Goal: Task Accomplishment & Management: Use online tool/utility

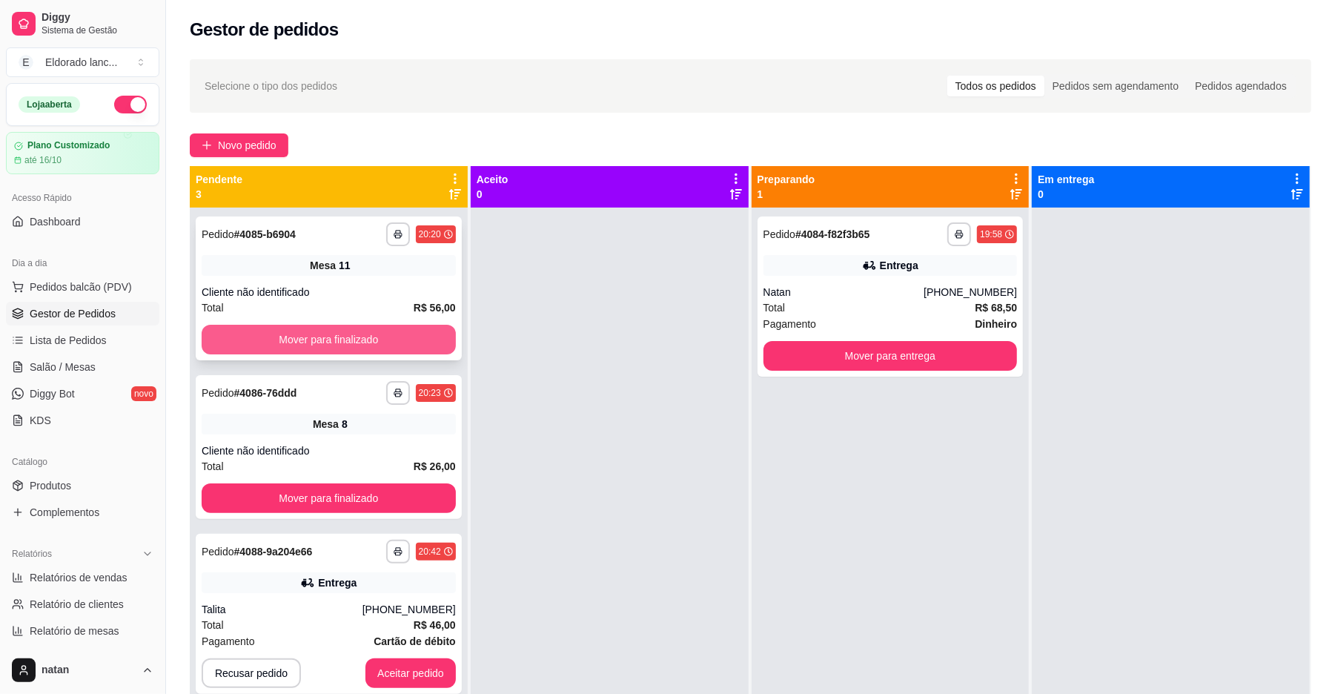
click at [282, 329] on button "Mover para finalizado" at bounding box center [329, 340] width 254 height 30
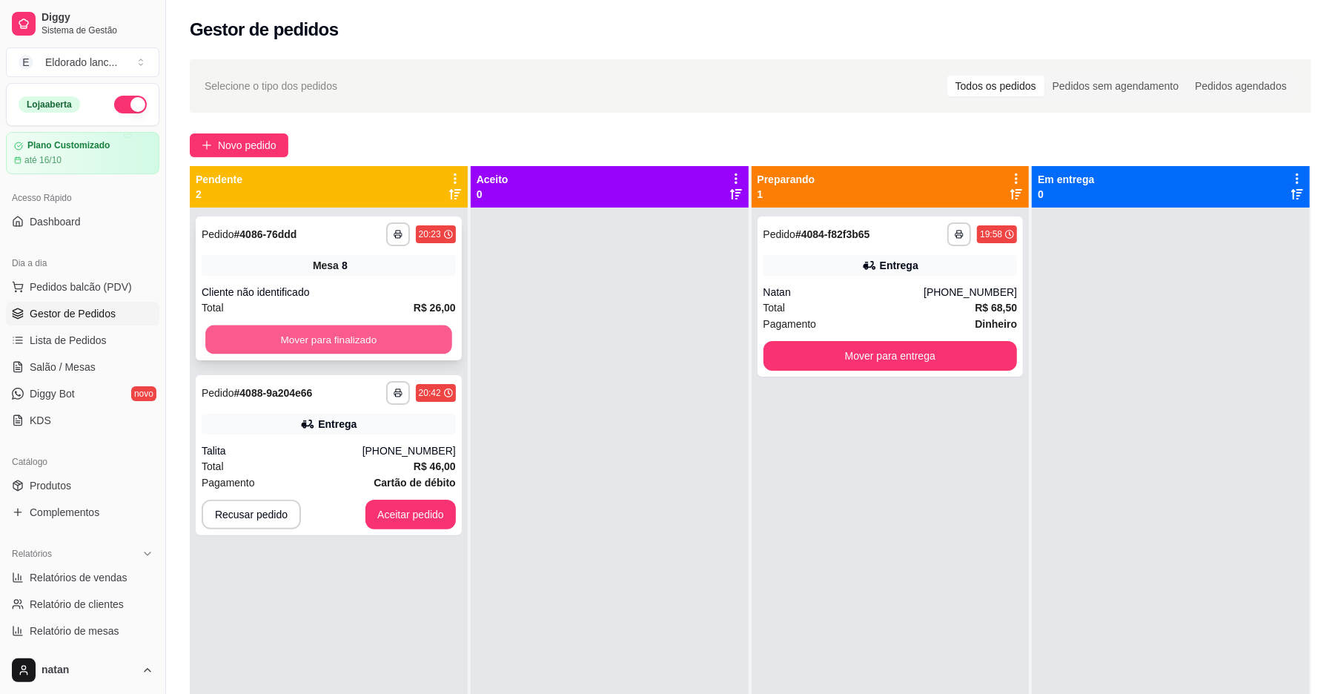
click at [366, 333] on button "Mover para finalizado" at bounding box center [328, 339] width 246 height 29
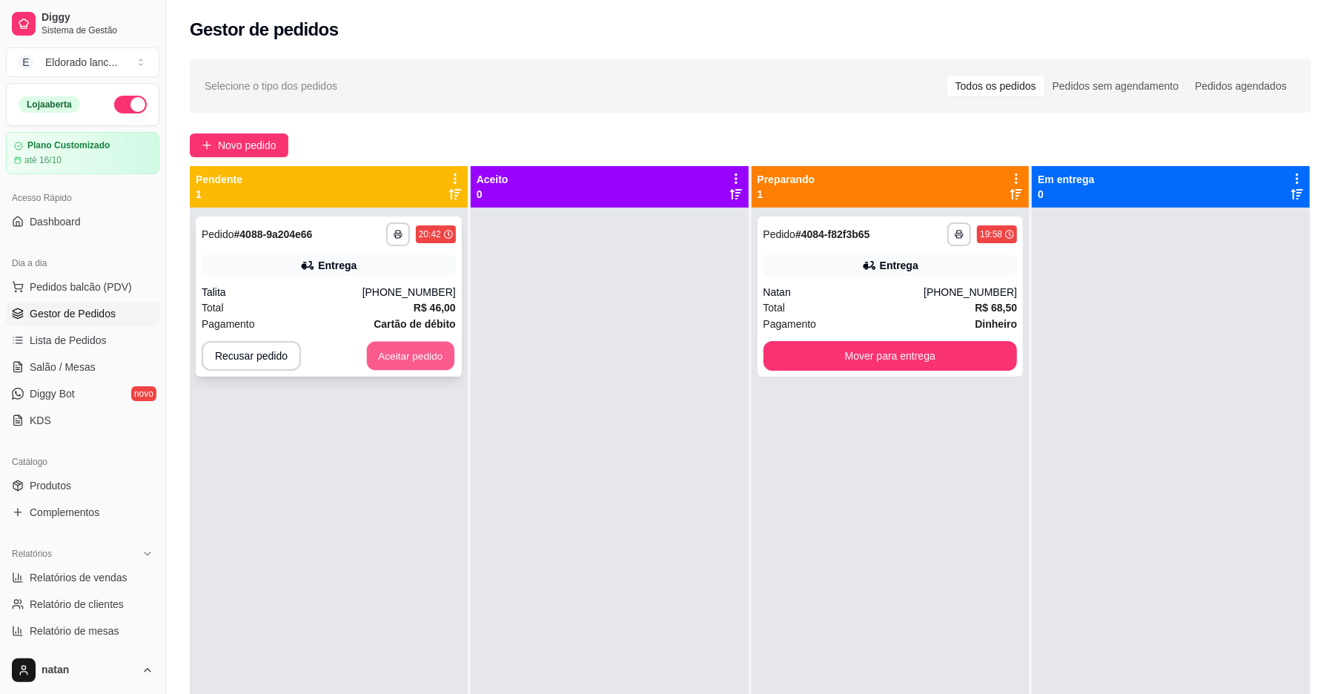
click at [385, 362] on button "Aceitar pedido" at bounding box center [410, 356] width 87 height 29
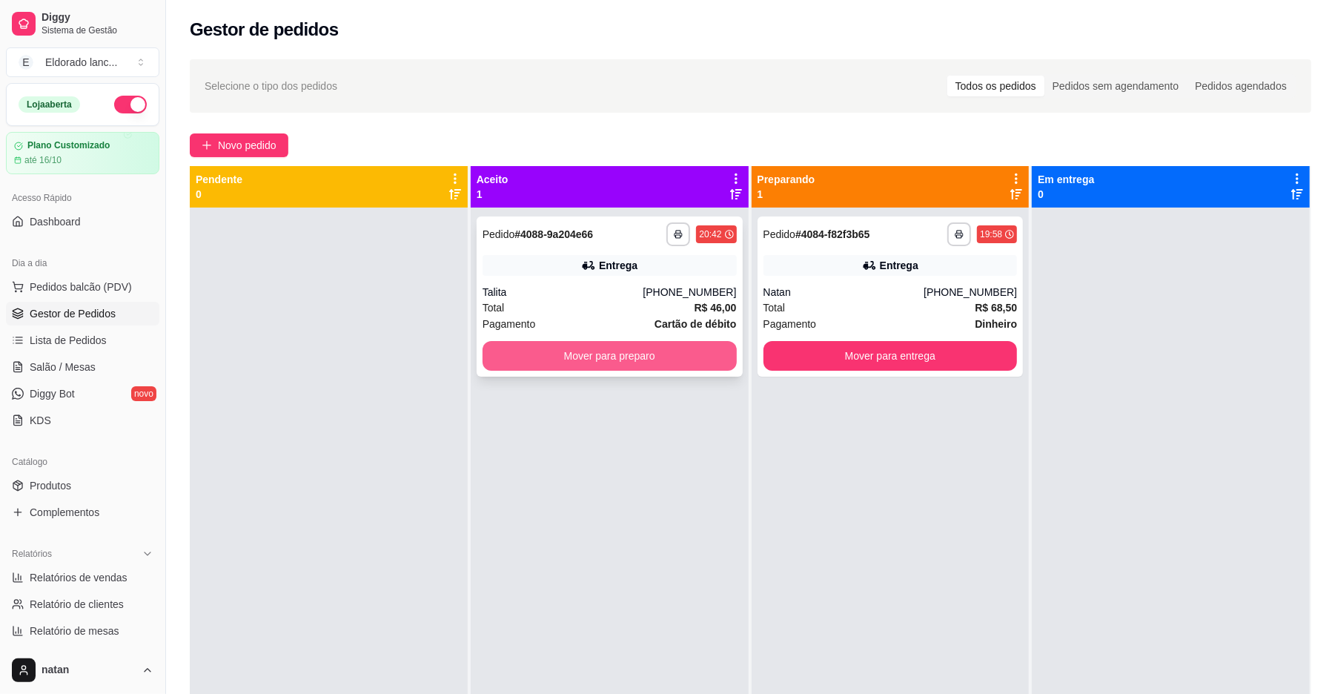
click at [529, 351] on button "Mover para preparo" at bounding box center [610, 356] width 254 height 30
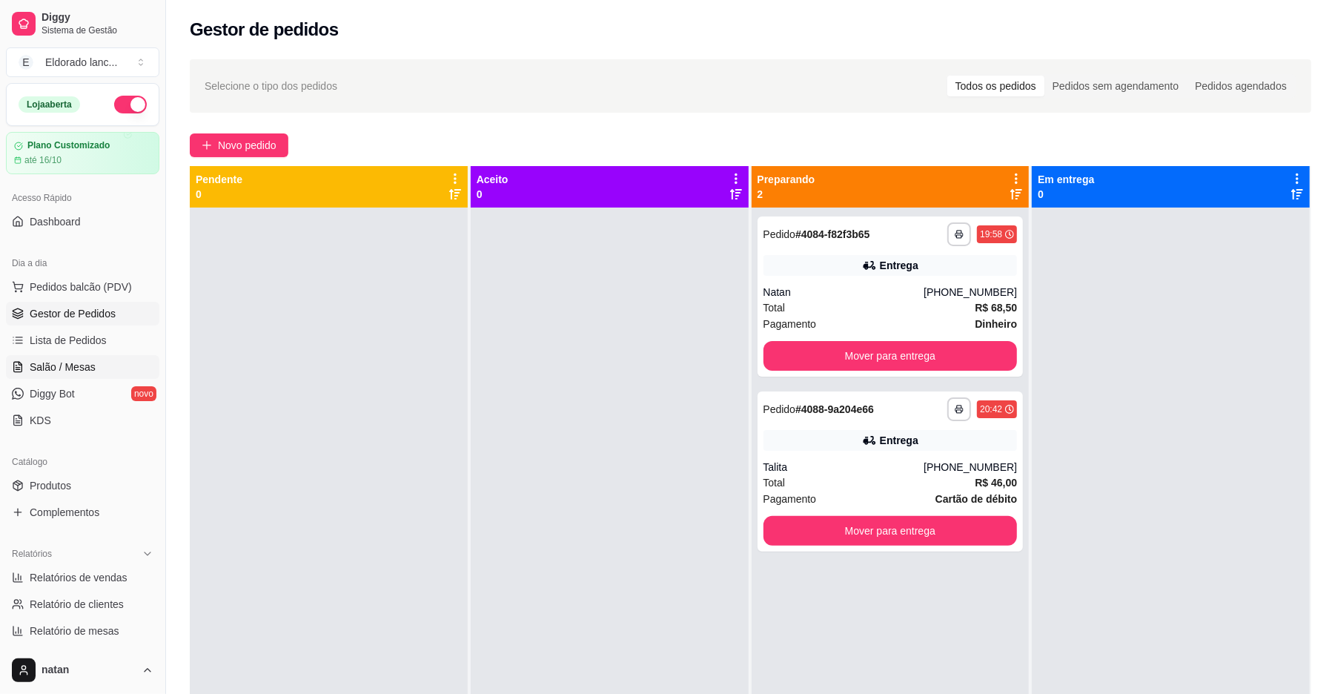
click at [80, 372] on span "Salão / Mesas" at bounding box center [63, 367] width 66 height 15
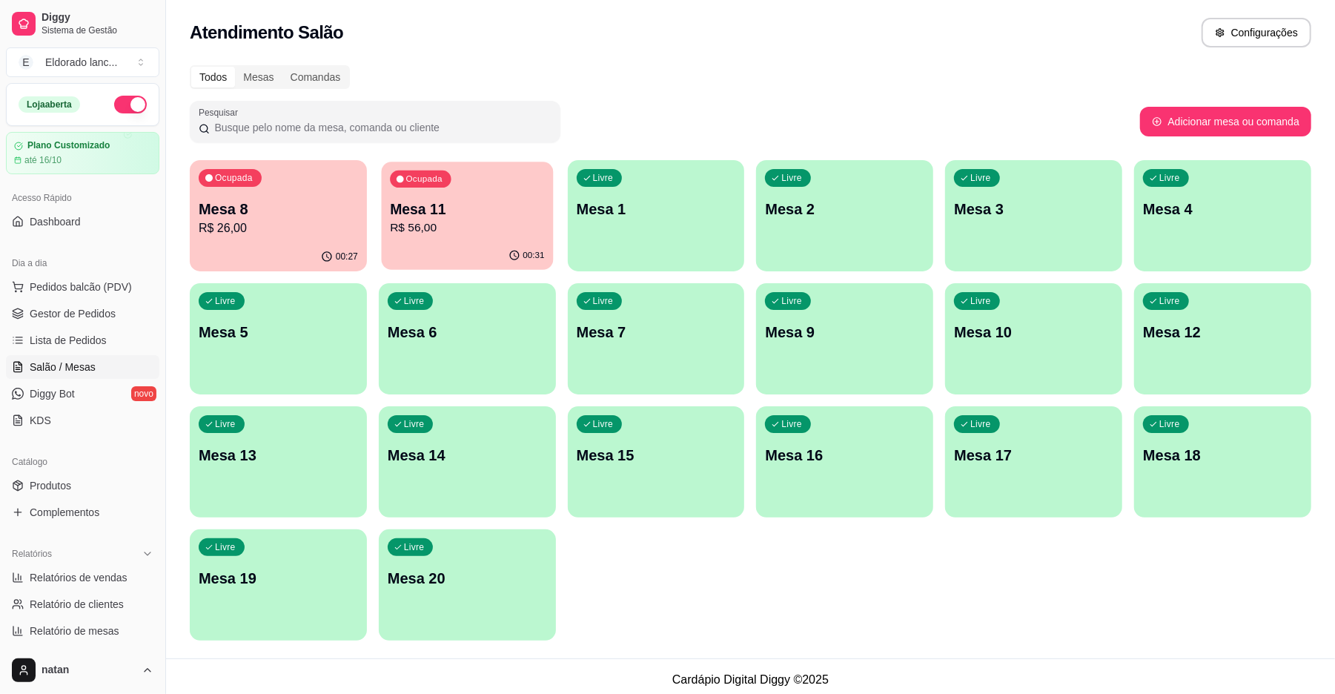
click at [408, 214] on p "Mesa 11" at bounding box center [467, 209] width 154 height 20
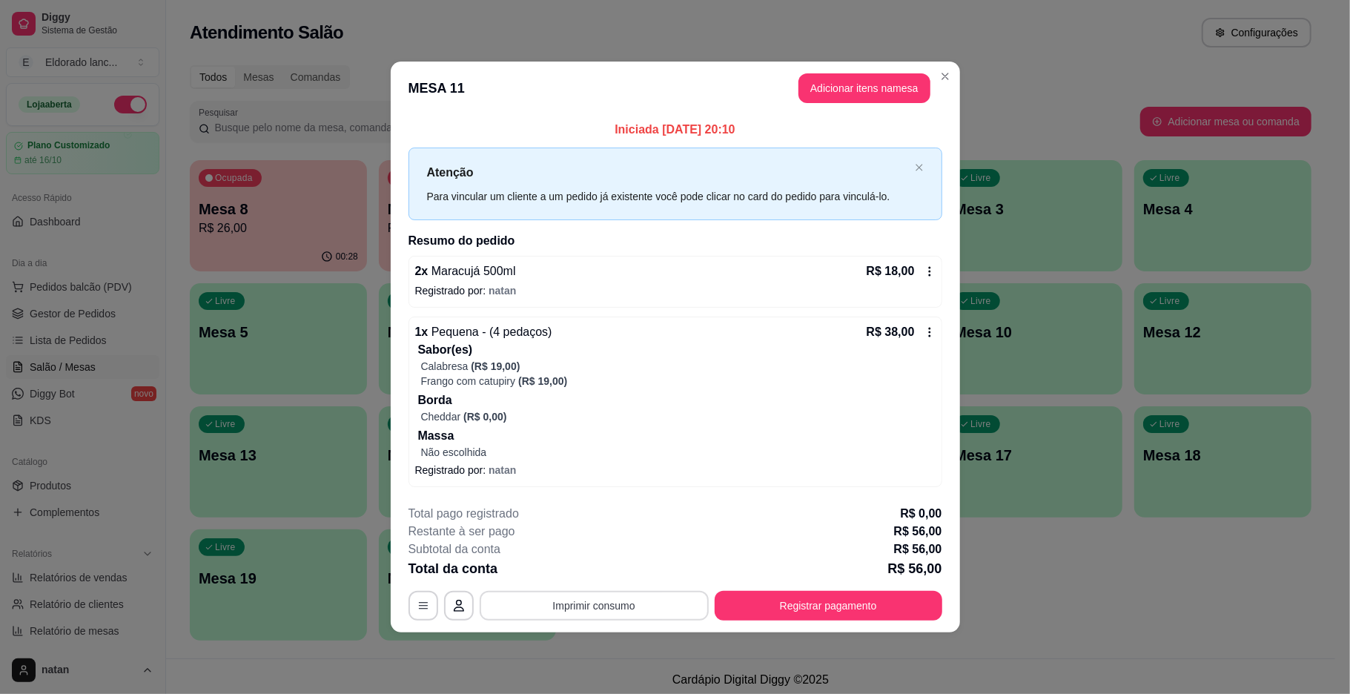
click at [645, 618] on button "Imprimir consumo" at bounding box center [594, 606] width 229 height 30
click at [615, 568] on button "IMPRESSORA" at bounding box center [598, 571] width 104 height 23
click at [774, 600] on button "Registrar pagamento" at bounding box center [829, 606] width 228 height 30
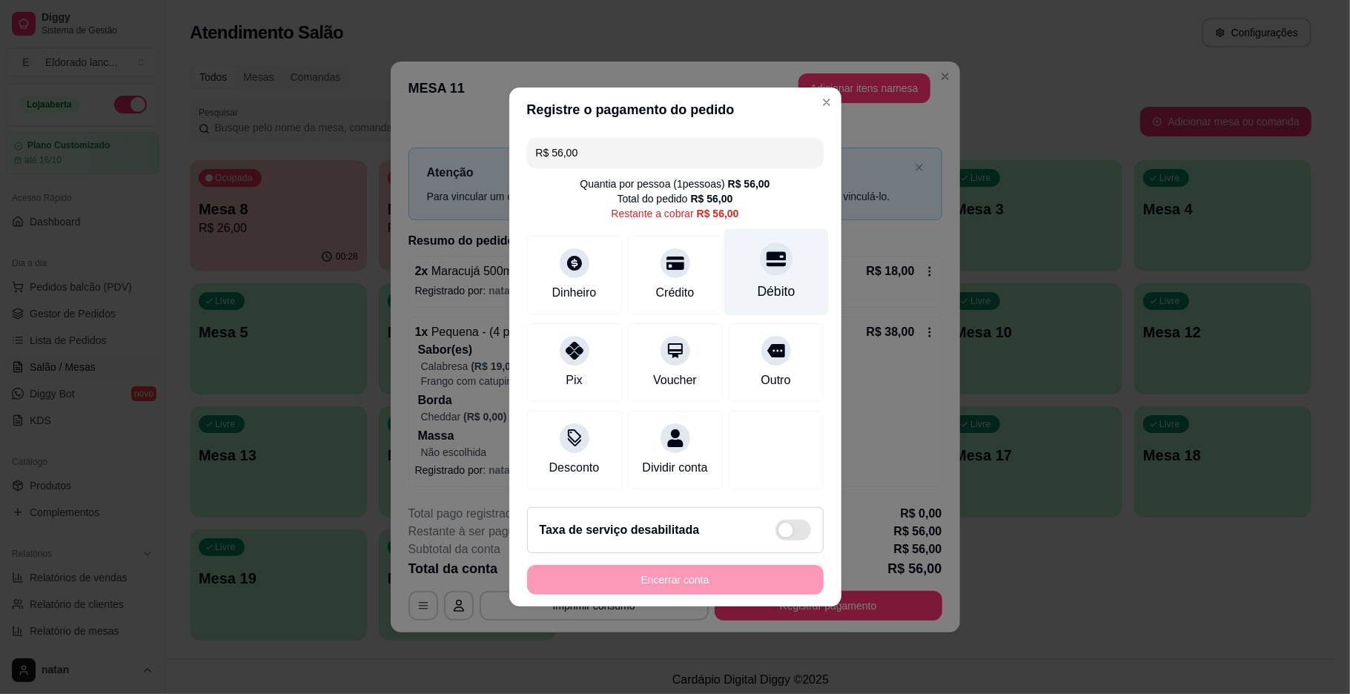
click at [778, 242] on div at bounding box center [776, 258] width 33 height 33
type input "R$ 0,00"
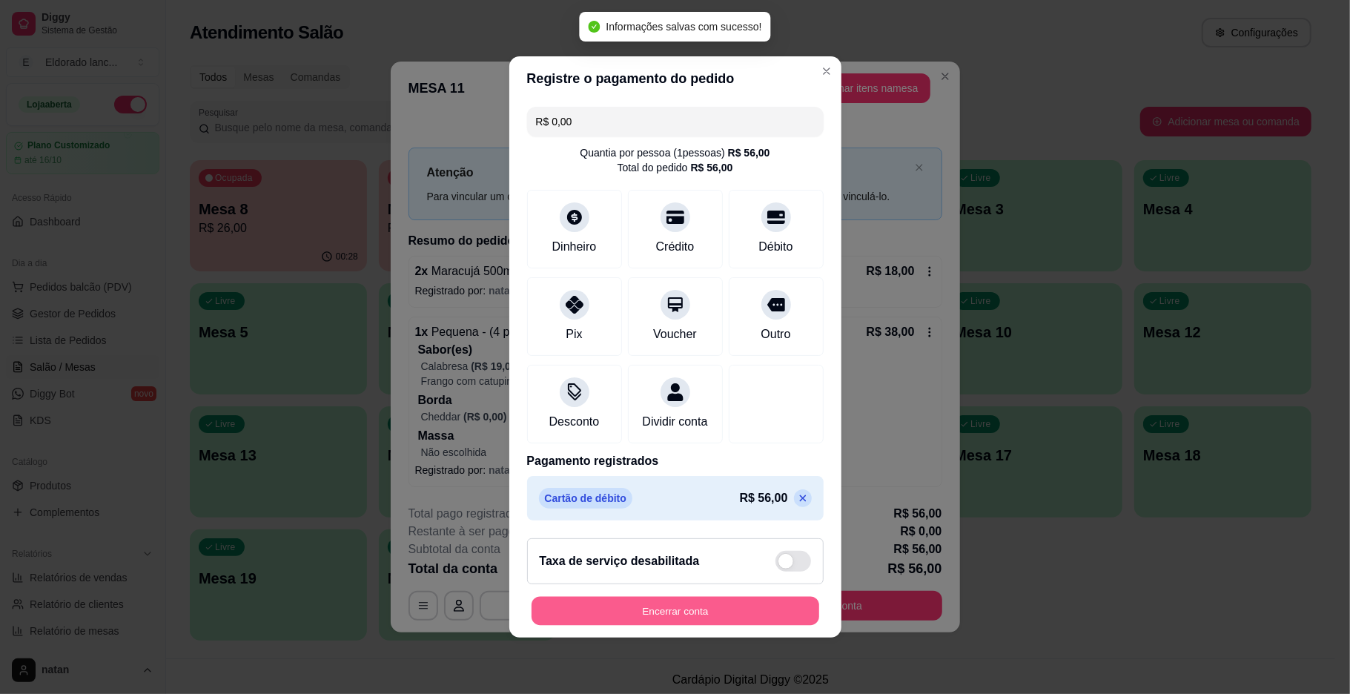
click at [691, 617] on button "Encerrar conta" at bounding box center [675, 611] width 288 height 29
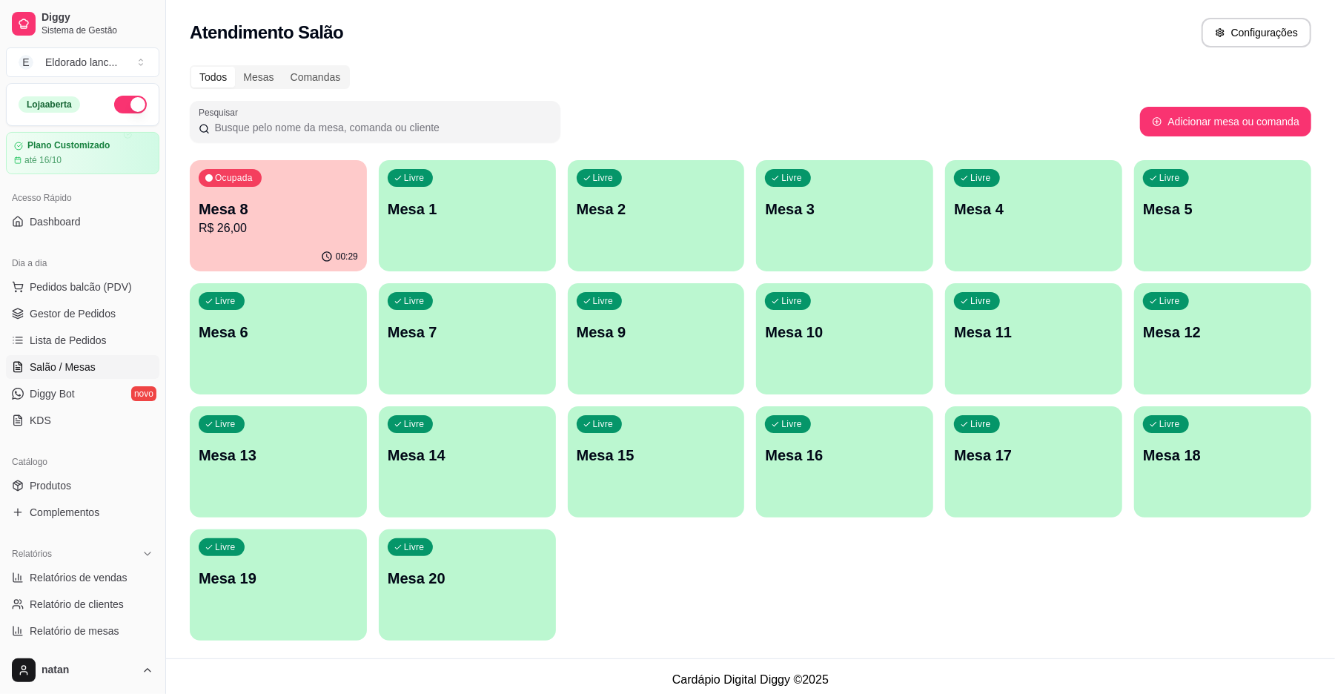
click at [314, 262] on div "00:29" at bounding box center [278, 256] width 177 height 29
click at [446, 490] on div "Livre Mesa 14" at bounding box center [467, 453] width 172 height 90
